Goal: Find specific page/section: Find specific page/section

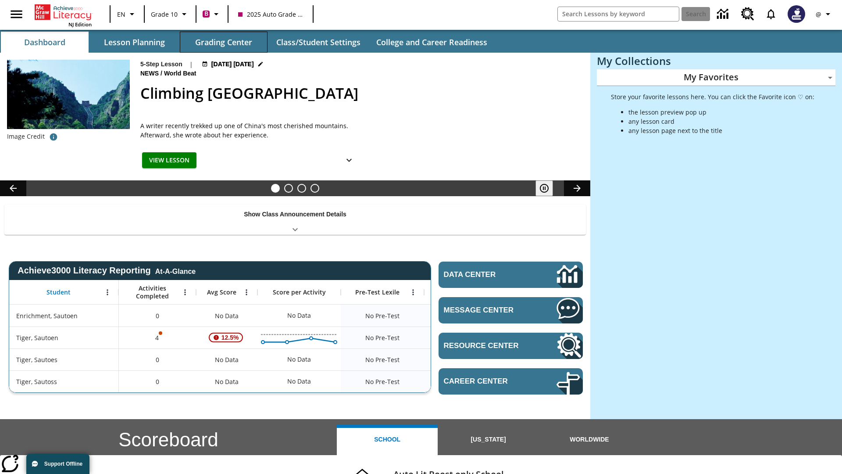
click at [224, 42] on button "Grading Center" at bounding box center [224, 42] width 88 height 21
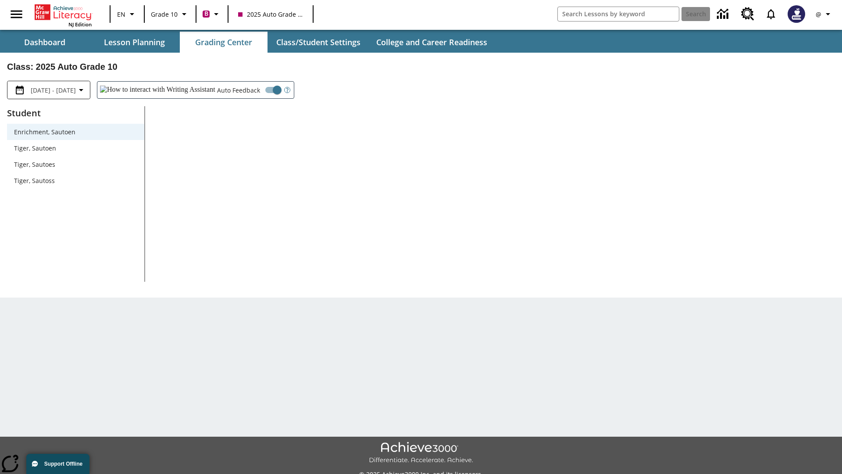
click at [75, 148] on span "Tiger, Sautoen" at bounding box center [75, 147] width 123 height 9
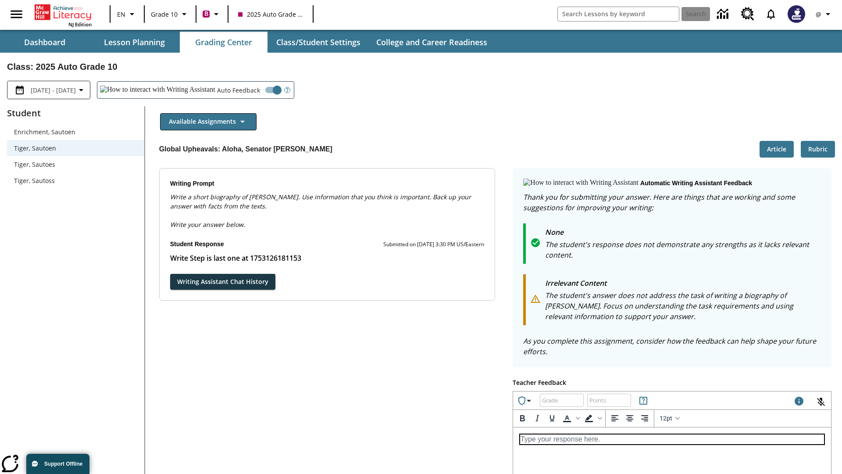
scroll to position [152, 0]
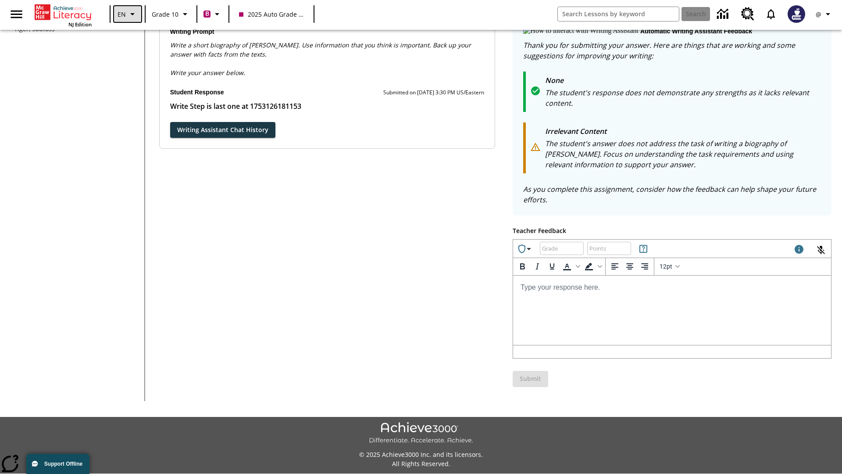
click at [127, 14] on icon "Language: EN, Select a language" at bounding box center [132, 14] width 11 height 11
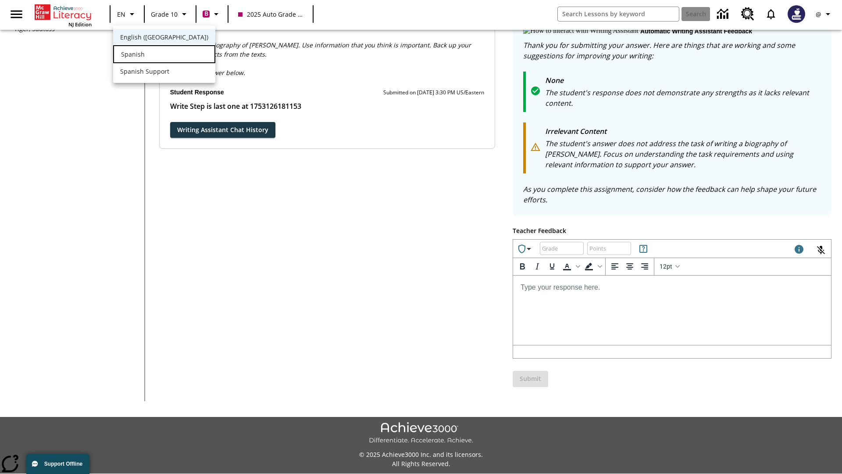
click at [146, 55] on div "Spanish" at bounding box center [164, 54] width 102 height 18
